Goal: Task Accomplishment & Management: Use online tool/utility

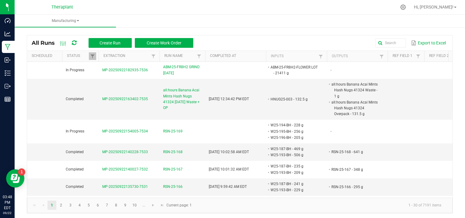
click at [149, 19] on ul "Manufacturing" at bounding box center [247, 21] width 465 height 13
click at [123, 13] on nav "Theraplant Hi, [PERSON_NAME]!" at bounding box center [240, 7] width 451 height 15
click at [321, 205] on kendo-pager-info "1 - 30 of 7191 items" at bounding box center [320, 205] width 251 height 10
click at [121, 20] on ul "Manufacturing" at bounding box center [247, 21] width 465 height 13
click at [304, 206] on kendo-pager-info "1 - 30 of 7191 items" at bounding box center [320, 205] width 251 height 10
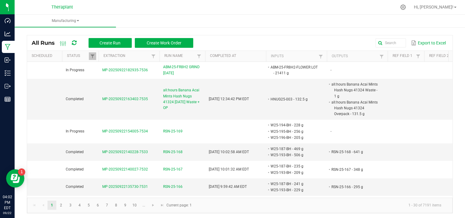
click at [324, 211] on kendo-pager "1 2 3 4 5 6 7 8 9 10 ... 1 - 30 of 7191 items Current page: 1" at bounding box center [240, 206] width 426 height 16
click at [302, 205] on kendo-pager-info "1 - 30 of 7191 items" at bounding box center [320, 205] width 251 height 10
click at [150, 15] on ul "Manufacturing" at bounding box center [247, 21] width 465 height 13
click at [119, 41] on span "Create Run" at bounding box center [110, 42] width 21 height 5
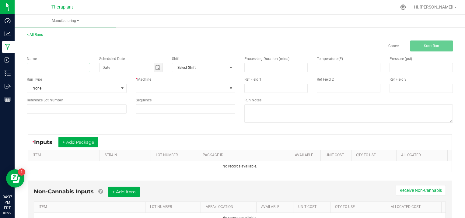
click at [44, 67] on input at bounding box center [58, 67] width 63 height 9
type input "GHST FACE INFUSED SHORTIES 41322 [DATE]"
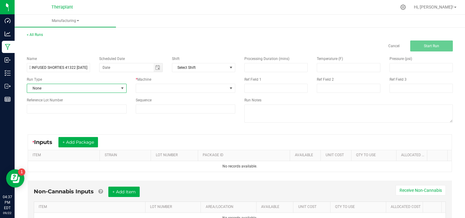
scroll to position [0, 0]
click at [120, 88] on span at bounding box center [122, 88] width 5 height 5
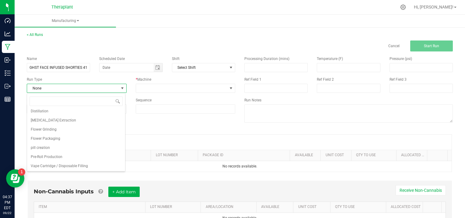
scroll to position [39, 0]
click at [78, 157] on li "Pre-Roll Production" at bounding box center [76, 156] width 98 height 9
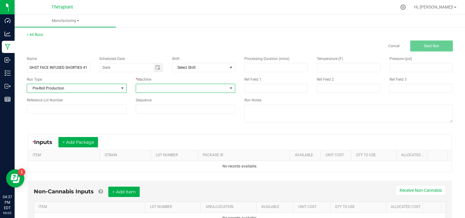
click at [229, 87] on span at bounding box center [231, 88] width 5 height 5
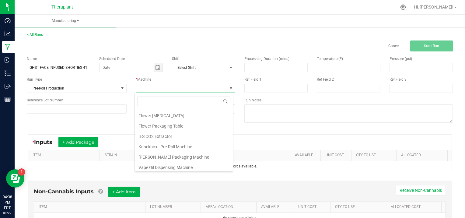
scroll to position [31, 0]
click at [199, 144] on li "Knockbox - Pre-Roll Machine" at bounding box center [184, 145] width 98 height 10
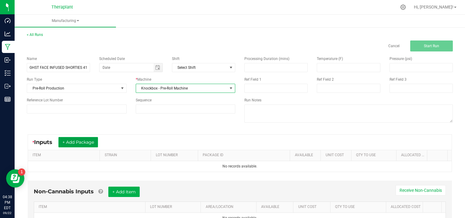
click at [84, 138] on button "+ Add Package" at bounding box center [78, 142] width 40 height 10
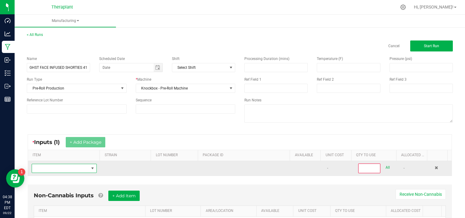
click at [48, 168] on span "NO DATA FOUND" at bounding box center [60, 168] width 57 height 9
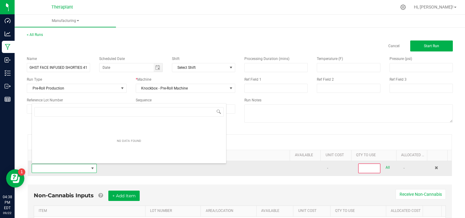
scroll to position [9, 63]
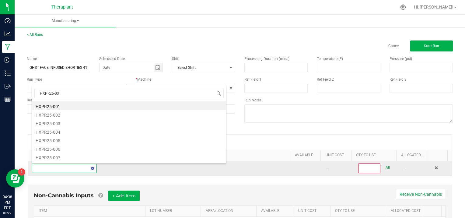
type input "HXPR25-035"
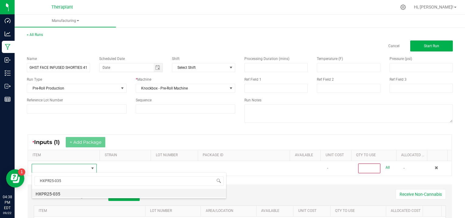
click at [67, 192] on li "HXPR25-035" at bounding box center [129, 193] width 194 height 9
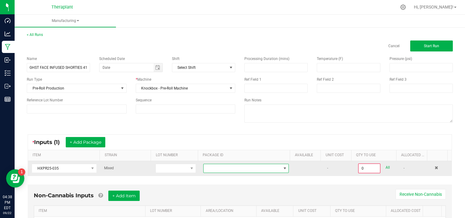
click at [283, 166] on span at bounding box center [285, 168] width 5 height 5
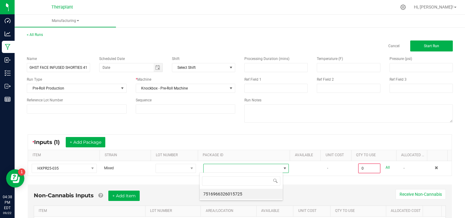
scroll to position [9, 83]
click at [267, 196] on li "7516966326015725" at bounding box center [241, 194] width 83 height 10
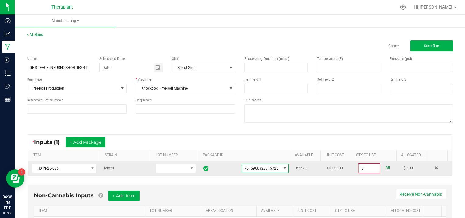
click at [369, 168] on input "0" at bounding box center [369, 168] width 21 height 9
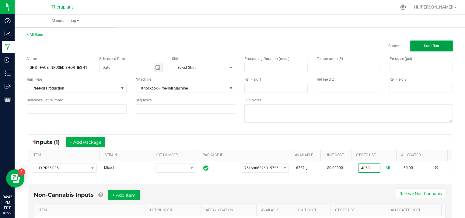
type input "4053.0000 g"
click at [423, 41] on button "Start Run" at bounding box center [431, 45] width 43 height 11
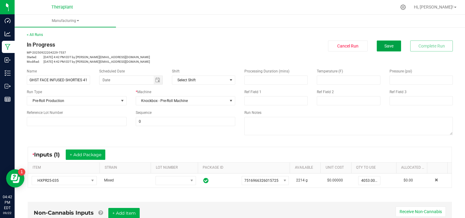
click at [385, 46] on span "Save" at bounding box center [389, 46] width 9 height 5
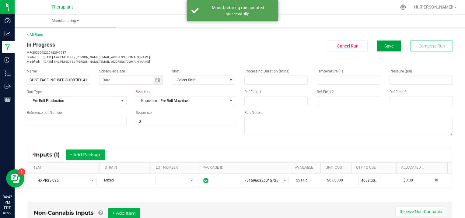
click at [385, 46] on span "Save" at bounding box center [389, 46] width 9 height 5
click at [37, 34] on link "< All Runs" at bounding box center [35, 35] width 16 height 4
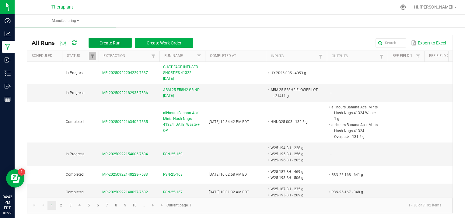
click at [104, 42] on span "Create Run" at bounding box center [110, 42] width 21 height 5
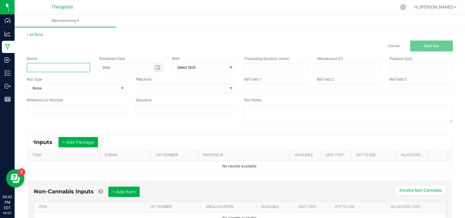
click at [43, 68] on input at bounding box center [58, 67] width 63 height 9
type input "GHST FACE VAPE 41332 1g [DATE]"
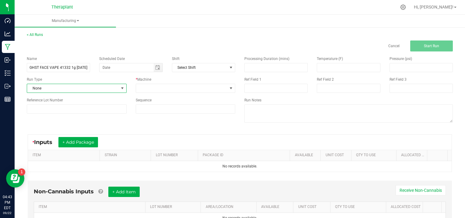
scroll to position [0, 0]
click at [122, 87] on span at bounding box center [122, 88] width 5 height 5
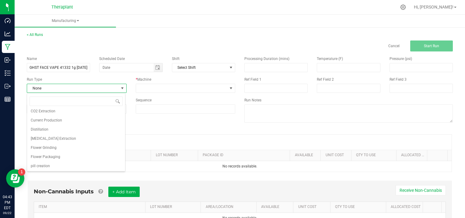
scroll to position [39, 0]
click at [69, 164] on span "Vape Cartridge / Disposable Filling" at bounding box center [59, 166] width 57 height 6
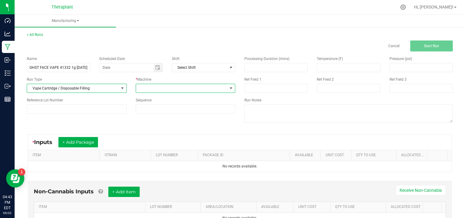
click at [229, 89] on span at bounding box center [231, 88] width 5 height 5
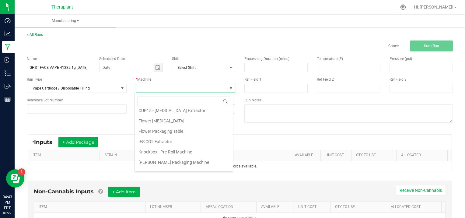
scroll to position [31, 0]
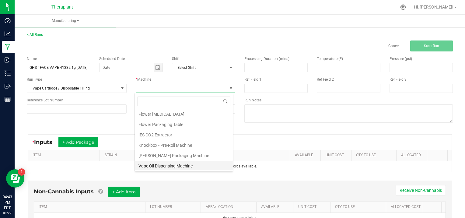
click at [166, 163] on li "Vape Oil Dispensing Machine" at bounding box center [184, 166] width 98 height 10
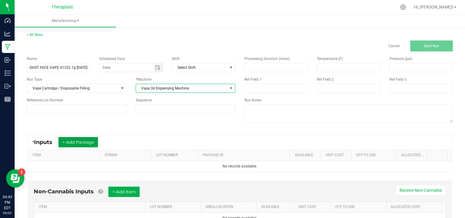
click at [68, 143] on button "+ Add Package" at bounding box center [78, 142] width 40 height 10
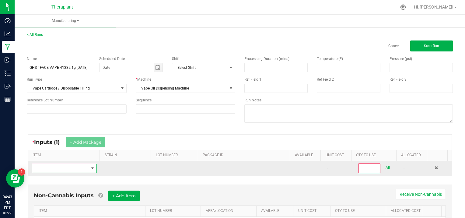
click at [56, 169] on span "NO DATA FOUND" at bounding box center [60, 168] width 57 height 9
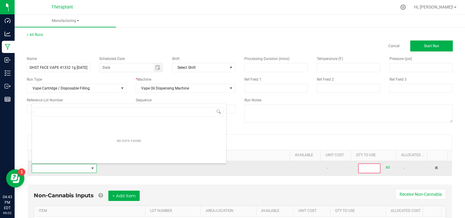
scroll to position [9, 63]
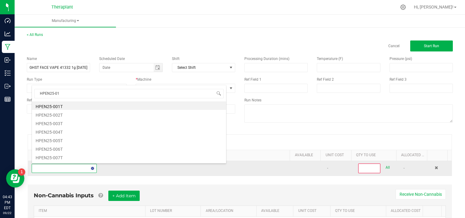
type input "HPEN25-017"
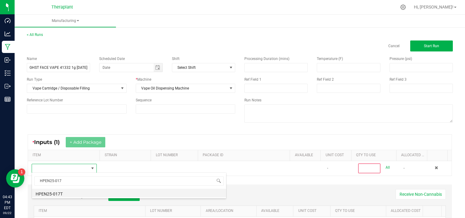
click at [66, 196] on li "HPEN25-017T" at bounding box center [129, 193] width 194 height 9
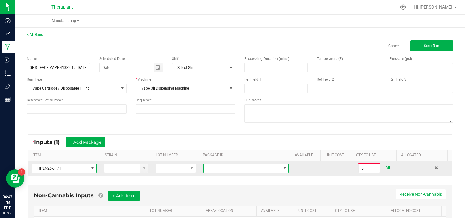
click at [283, 166] on span at bounding box center [285, 168] width 5 height 5
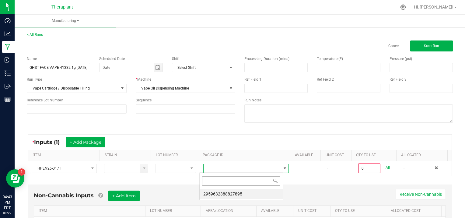
scroll to position [9, 83]
click at [255, 192] on li "2959632388827895" at bounding box center [241, 194] width 83 height 10
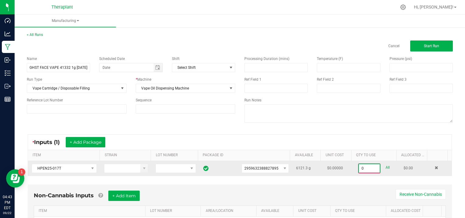
click at [370, 167] on input "0" at bounding box center [369, 168] width 21 height 9
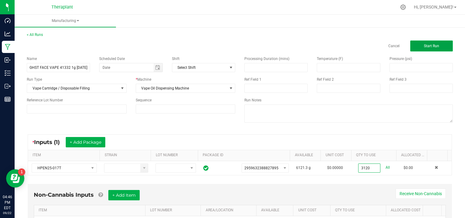
type input "3120.0000 g"
click at [418, 46] on button "Start Run" at bounding box center [431, 45] width 43 height 11
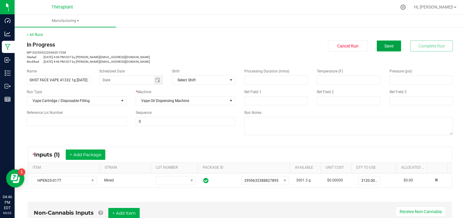
click at [385, 46] on span "Save" at bounding box center [389, 46] width 9 height 5
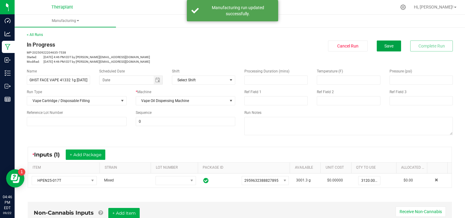
click at [385, 44] on span "Save" at bounding box center [389, 46] width 9 height 5
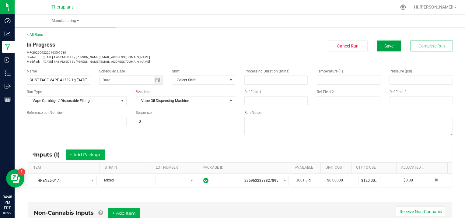
click at [379, 44] on button "Save" at bounding box center [389, 45] width 24 height 11
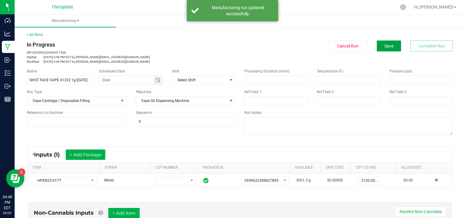
click at [379, 44] on button "Save" at bounding box center [389, 45] width 24 height 11
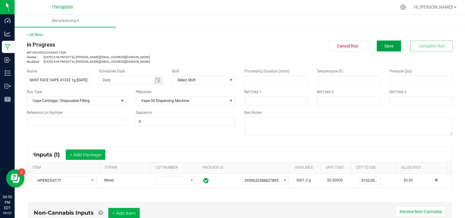
click at [385, 45] on span "Save" at bounding box center [389, 46] width 9 height 5
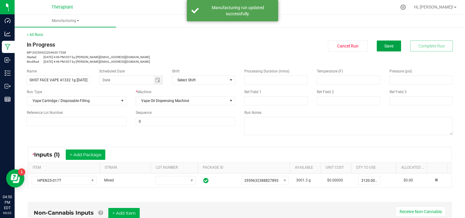
click at [386, 45] on span "Save" at bounding box center [389, 46] width 9 height 5
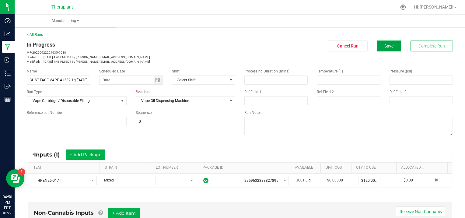
click at [385, 44] on span "Save" at bounding box center [389, 46] width 9 height 5
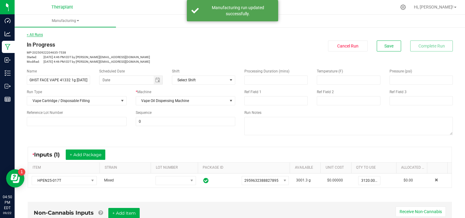
click at [38, 34] on link "< All Runs" at bounding box center [35, 35] width 16 height 4
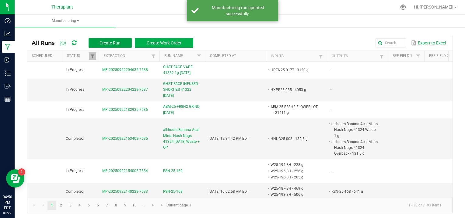
click at [93, 43] on button "Create Run" at bounding box center [110, 43] width 43 height 10
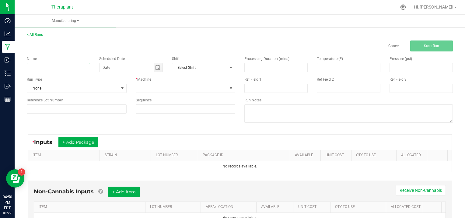
click at [52, 67] on input at bounding box center [58, 67] width 63 height 9
type input "GHST FACE VAPE 0.5g 41333 [DATE]"
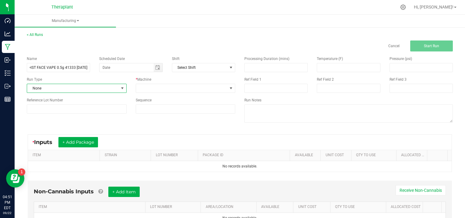
click at [122, 88] on span at bounding box center [122, 88] width 5 height 5
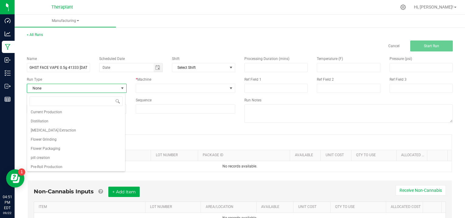
scroll to position [39, 0]
click at [93, 167] on li "Vape Cartridge / Disposable Filling" at bounding box center [76, 165] width 98 height 9
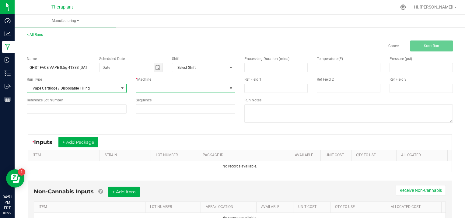
click at [229, 88] on span at bounding box center [231, 88] width 5 height 5
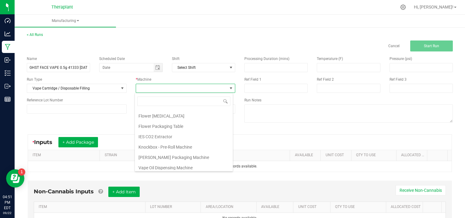
scroll to position [31, 0]
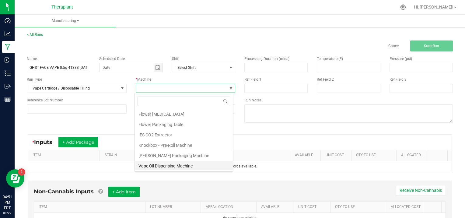
click at [204, 165] on li "Vape Oil Dispensing Machine" at bounding box center [184, 166] width 98 height 10
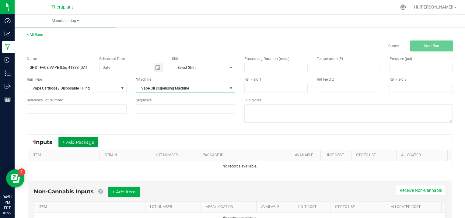
click at [78, 144] on button "+ Add Package" at bounding box center [78, 142] width 40 height 10
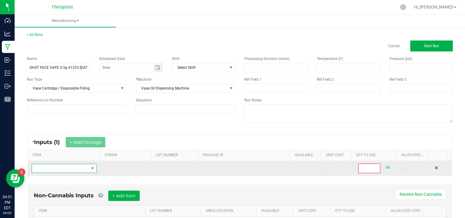
click at [53, 169] on span "NO DATA FOUND" at bounding box center [60, 168] width 57 height 9
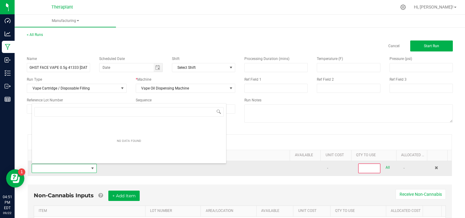
scroll to position [9, 63]
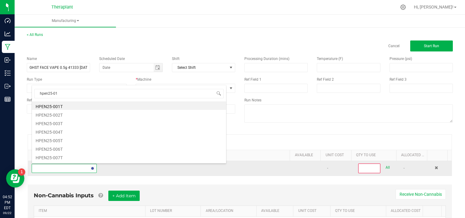
type input "hpen25-017"
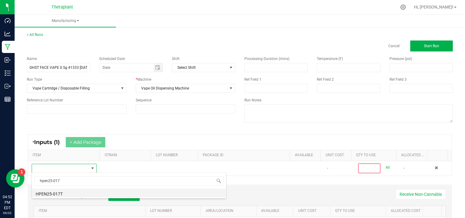
click at [61, 191] on li "HPEN25-017T" at bounding box center [129, 193] width 194 height 9
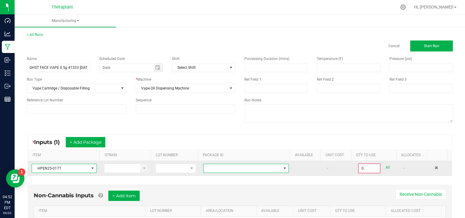
click at [283, 166] on span at bounding box center [285, 168] width 5 height 5
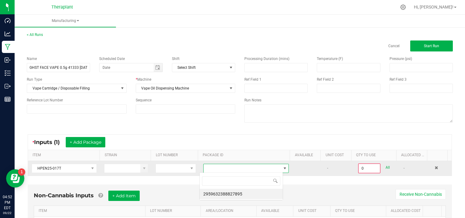
scroll to position [9, 83]
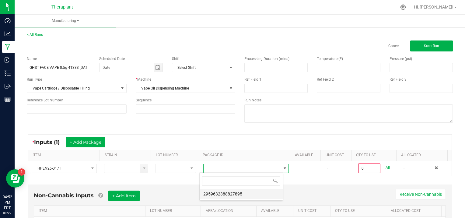
click at [253, 197] on li "2959632388827895" at bounding box center [241, 194] width 83 height 10
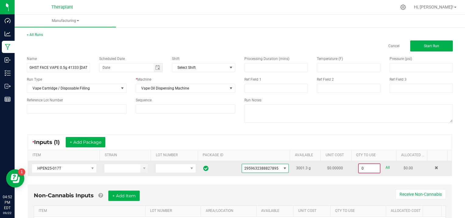
click at [368, 168] on input "0" at bounding box center [369, 168] width 21 height 9
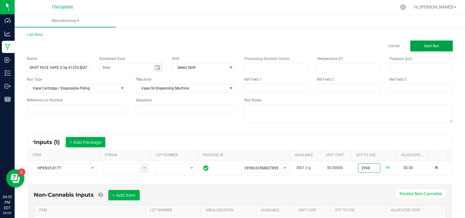
type input "2998.0000 g"
click at [431, 49] on button "Start Run" at bounding box center [431, 45] width 43 height 11
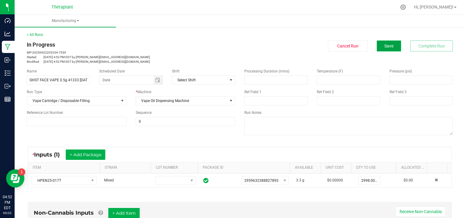
click at [378, 48] on button "Save" at bounding box center [389, 45] width 24 height 11
click at [378, 43] on button "Save" at bounding box center [389, 45] width 24 height 11
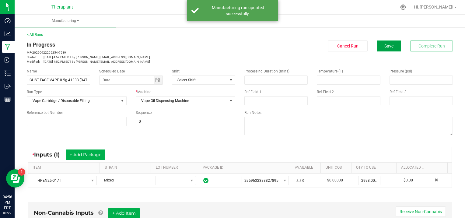
click at [378, 43] on button "Save" at bounding box center [389, 45] width 24 height 11
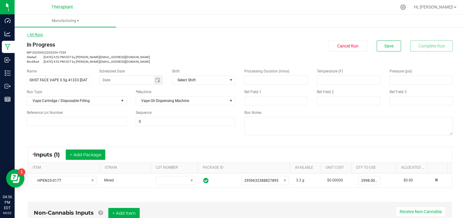
click at [37, 33] on link "< All Runs" at bounding box center [35, 35] width 16 height 4
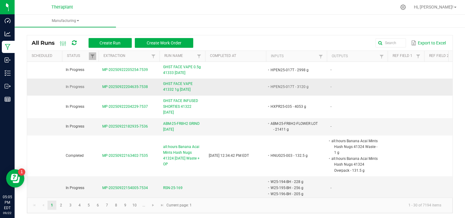
click at [119, 85] on span "MP-20250922204635-7538" at bounding box center [125, 87] width 46 height 4
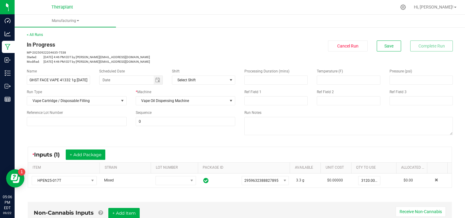
click at [36, 30] on div "< All Runs In Progress MP-20250922204635-7538 Started: [DATE] 4:46 PM EDT by [P…" at bounding box center [240, 201] width 451 height 350
click at [36, 33] on link "< All Runs" at bounding box center [35, 35] width 16 height 4
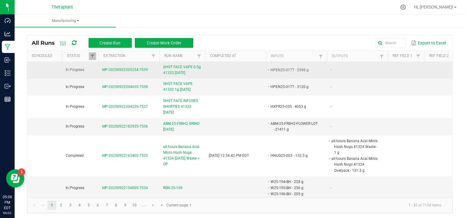
click at [185, 69] on span "GHST FACE VAPE 0.5g 41333 [DATE]" at bounding box center [182, 70] width 38 height 12
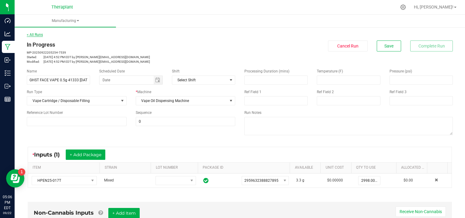
click at [30, 33] on link "< All Runs" at bounding box center [35, 35] width 16 height 4
